Goal: Information Seeking & Learning: Learn about a topic

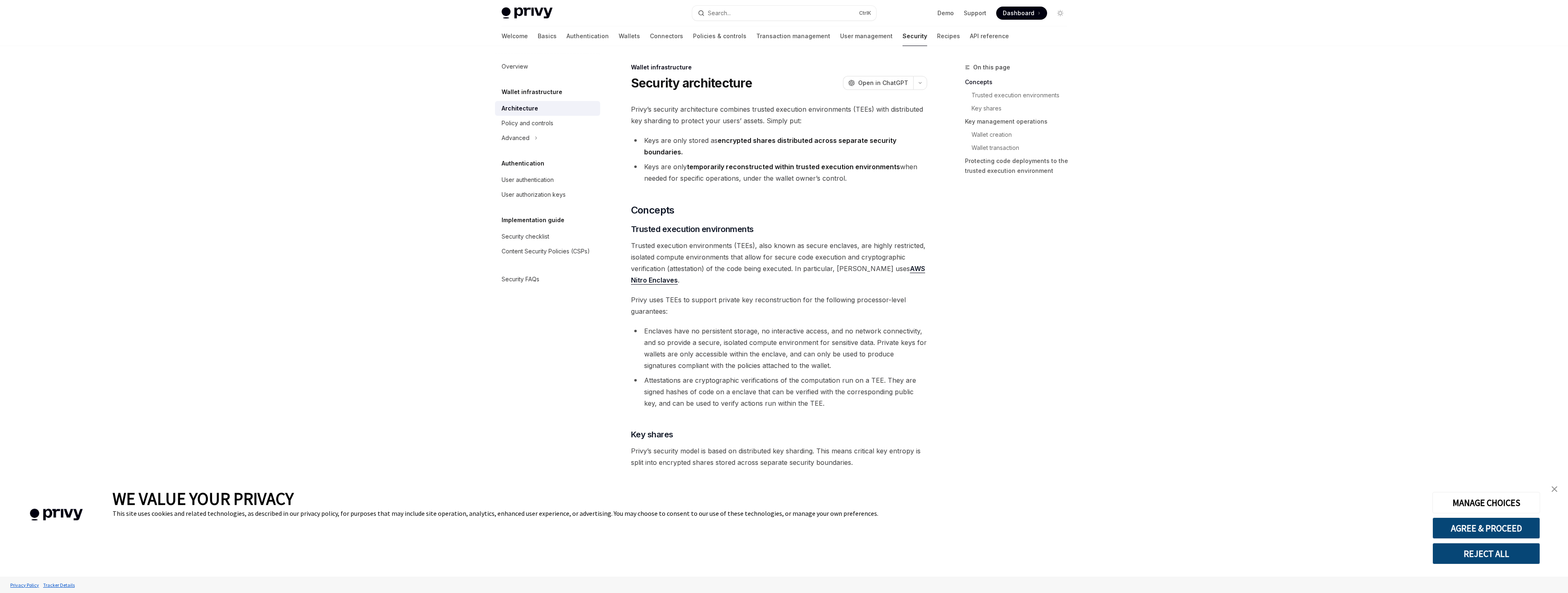
type textarea "*"
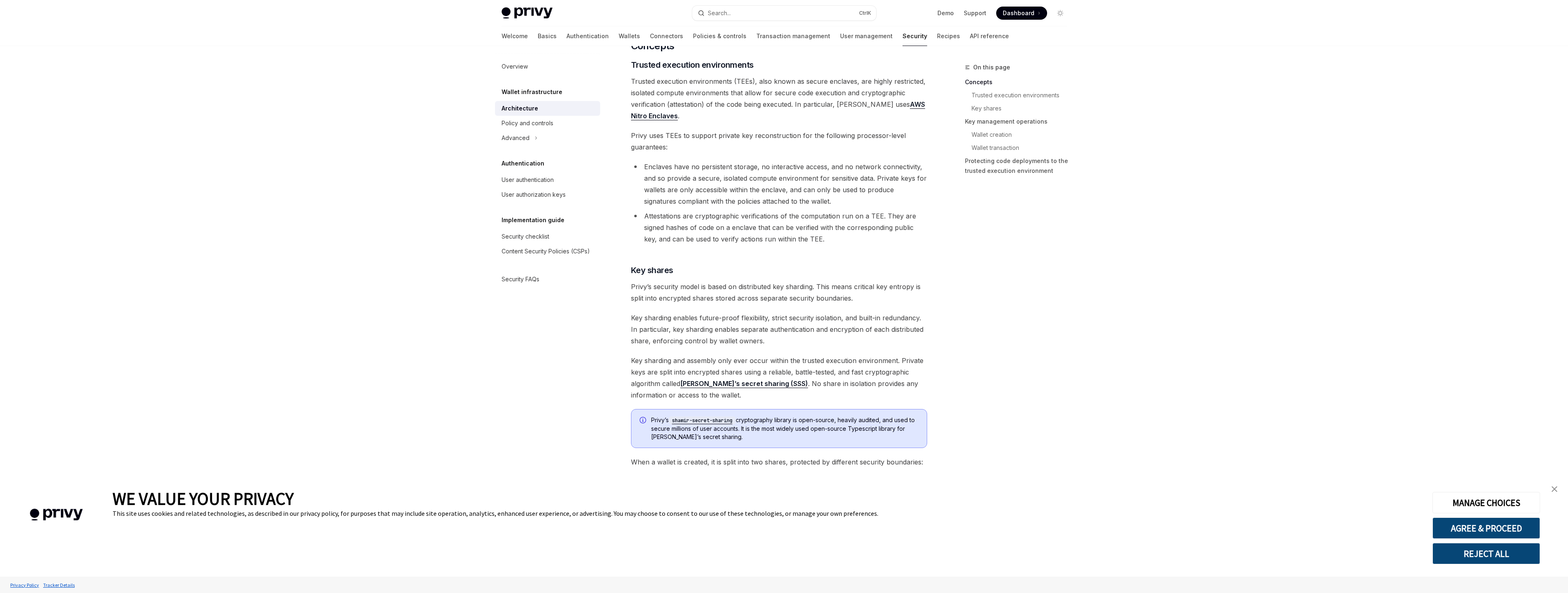
scroll to position [205, 0]
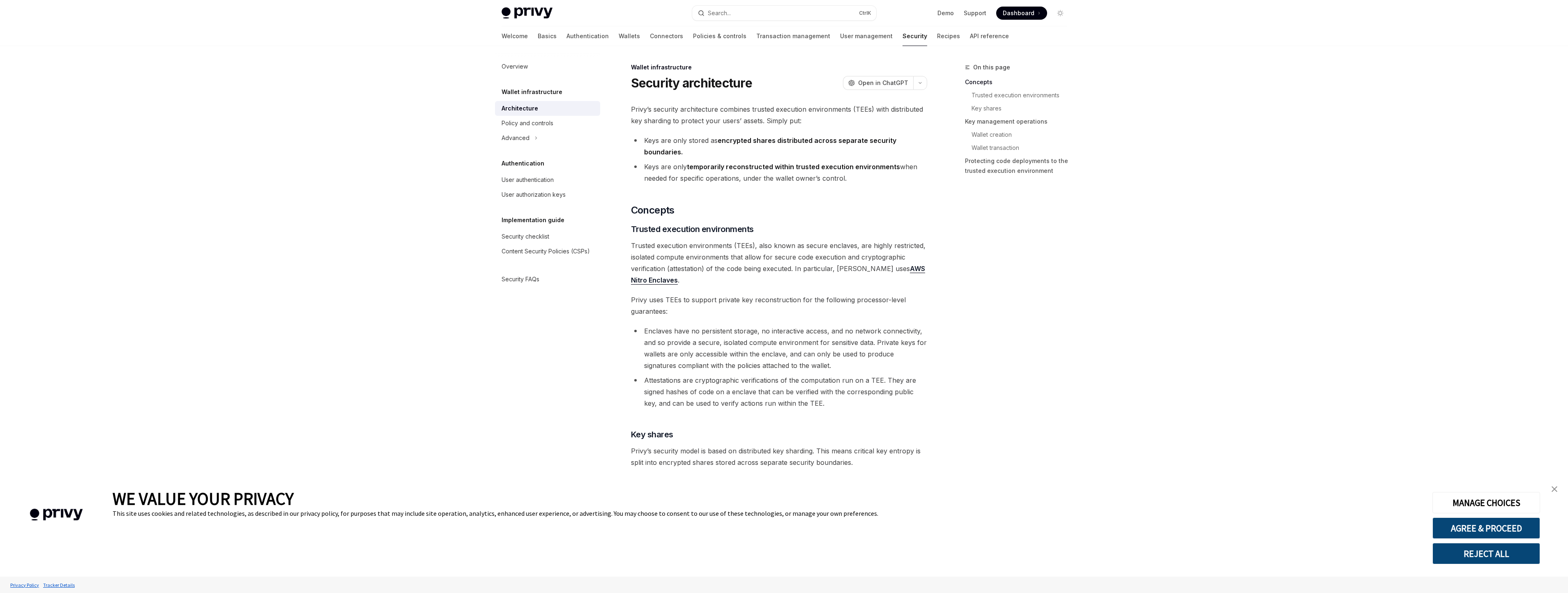
click at [1475, 550] on button "REJECT ALL" at bounding box center [1486, 553] width 108 height 21
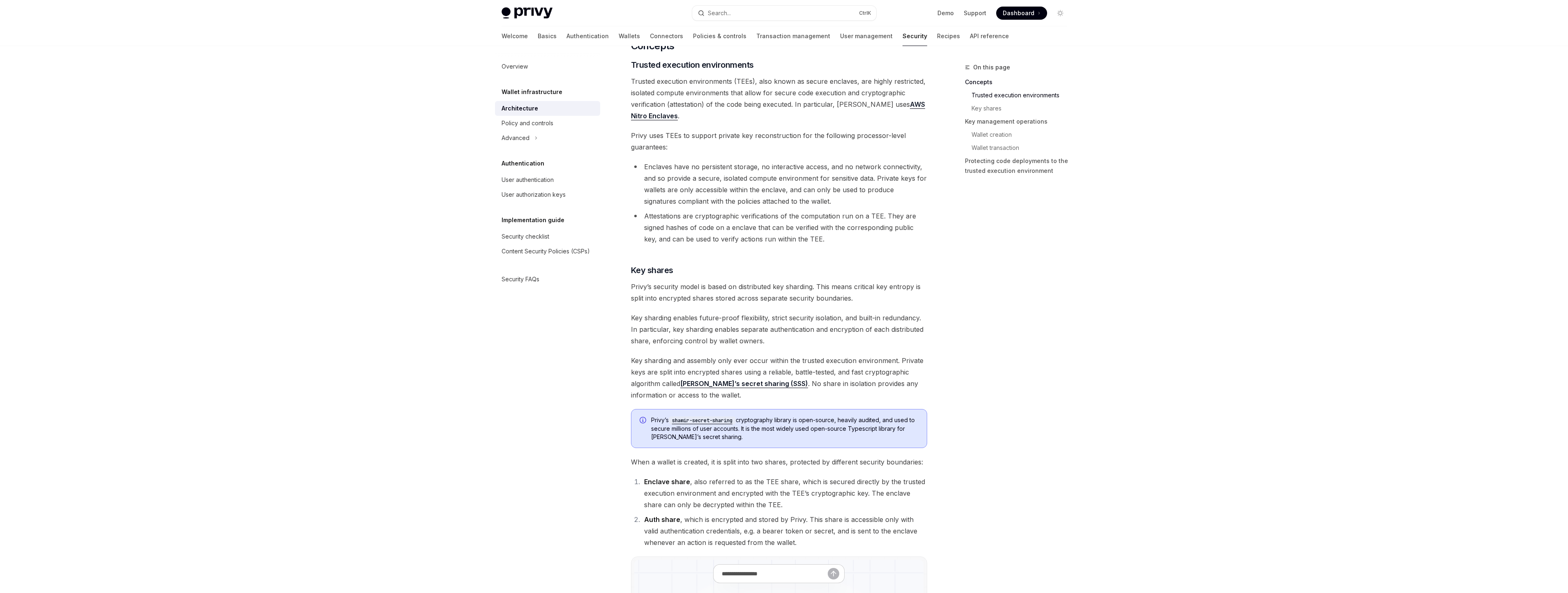
scroll to position [287, 0]
